Goal: Information Seeking & Learning: Learn about a topic

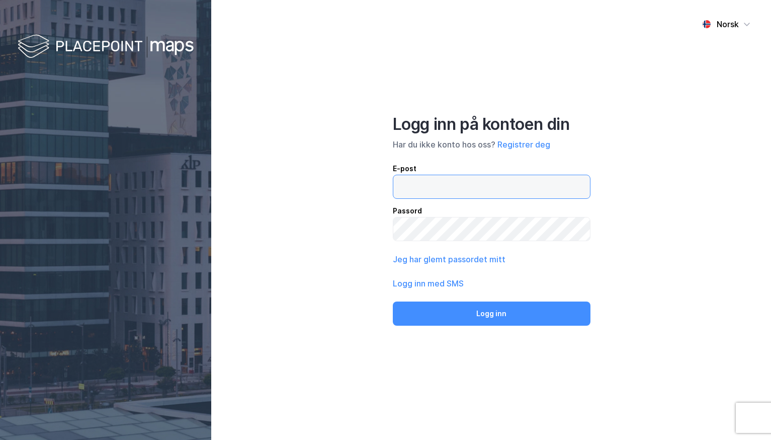
type input "[PERSON_NAME][EMAIL_ADDRESS][DOMAIN_NAME]"
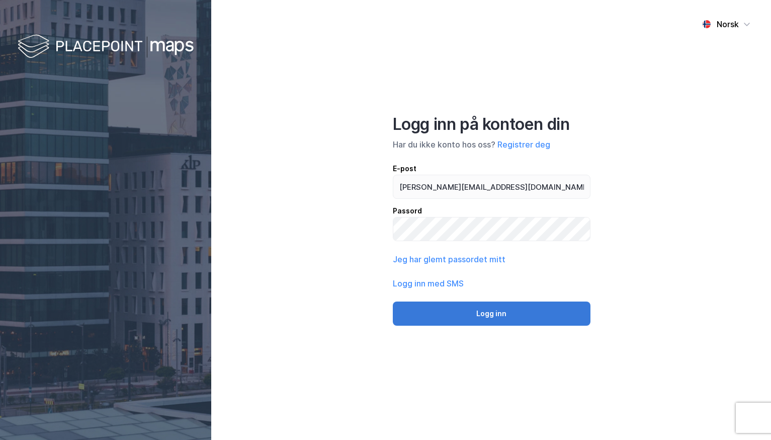
click at [520, 316] on button "Logg inn" at bounding box center [492, 313] width 198 height 24
